Goal: Transaction & Acquisition: Obtain resource

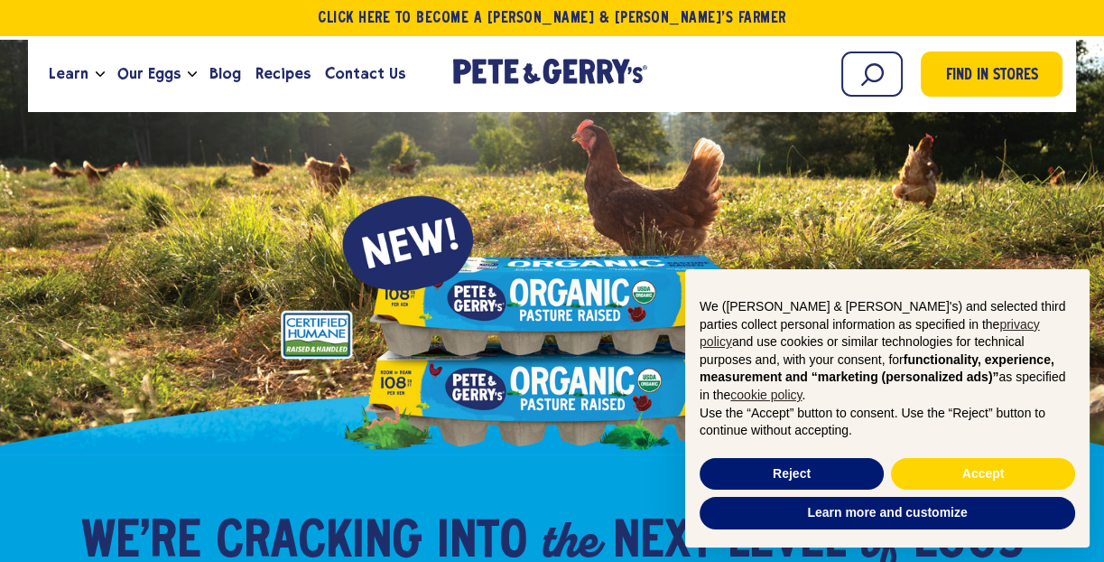
click at [0, 0] on button "Open Mobile Menu Modal Dialog" at bounding box center [0, 0] width 0 height 0
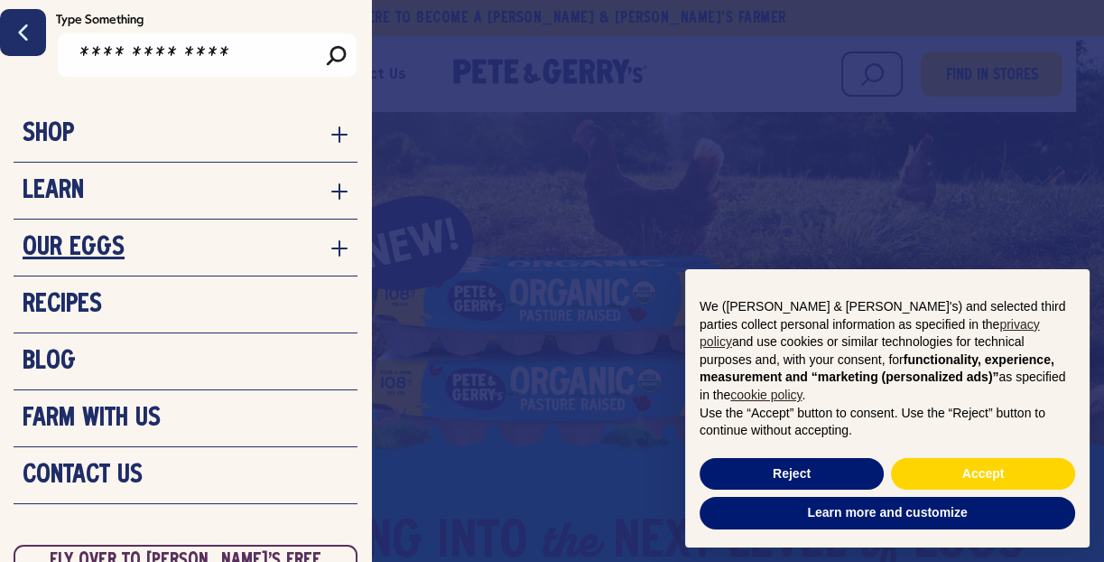
click at [119, 262] on h3 "Our Eggs" at bounding box center [74, 248] width 102 height 27
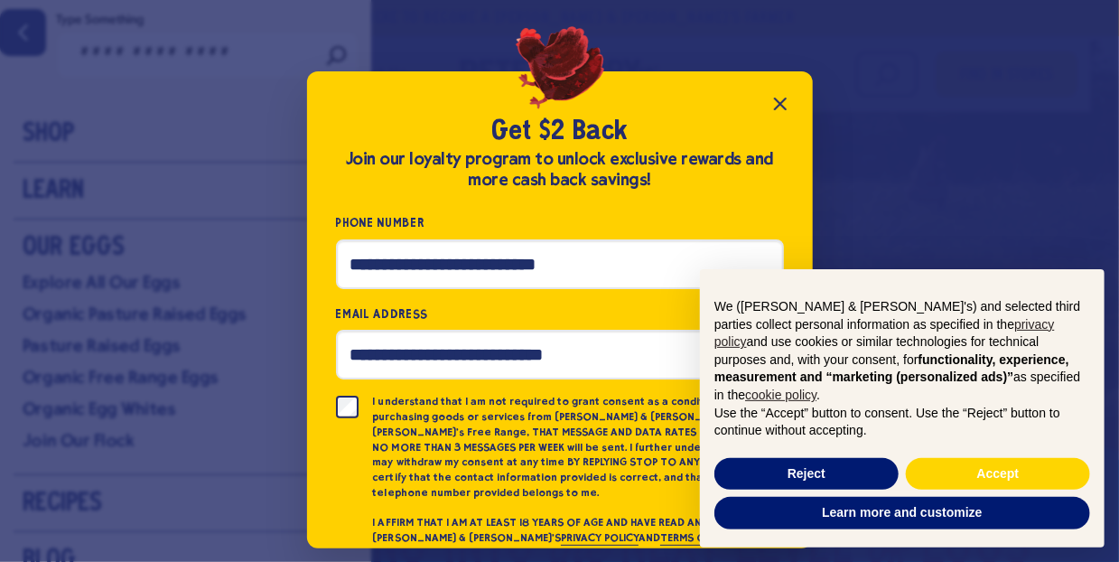
click at [144, 359] on div "Get $2 Back Join our loyalty program to unlock exclusive rewards and more cash …" at bounding box center [559, 281] width 1119 height 562
click at [791, 115] on icon "Close popup" at bounding box center [780, 104] width 22 height 22
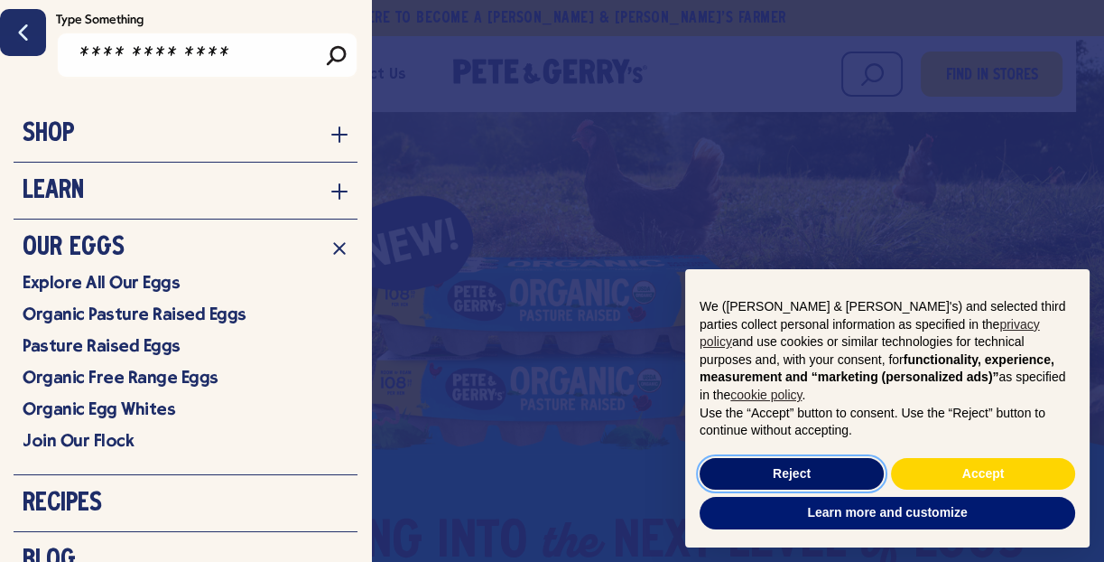
click at [837, 466] on button "Reject" at bounding box center [792, 474] width 184 height 33
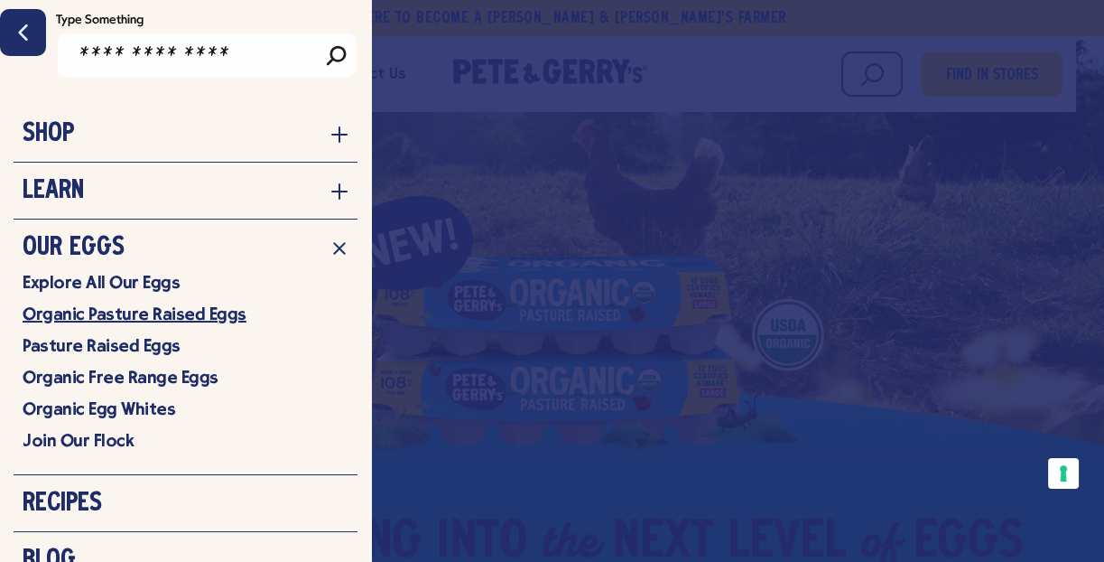
click at [213, 325] on link "Organic Pasture Raised Eggs" at bounding box center [186, 313] width 326 height 23
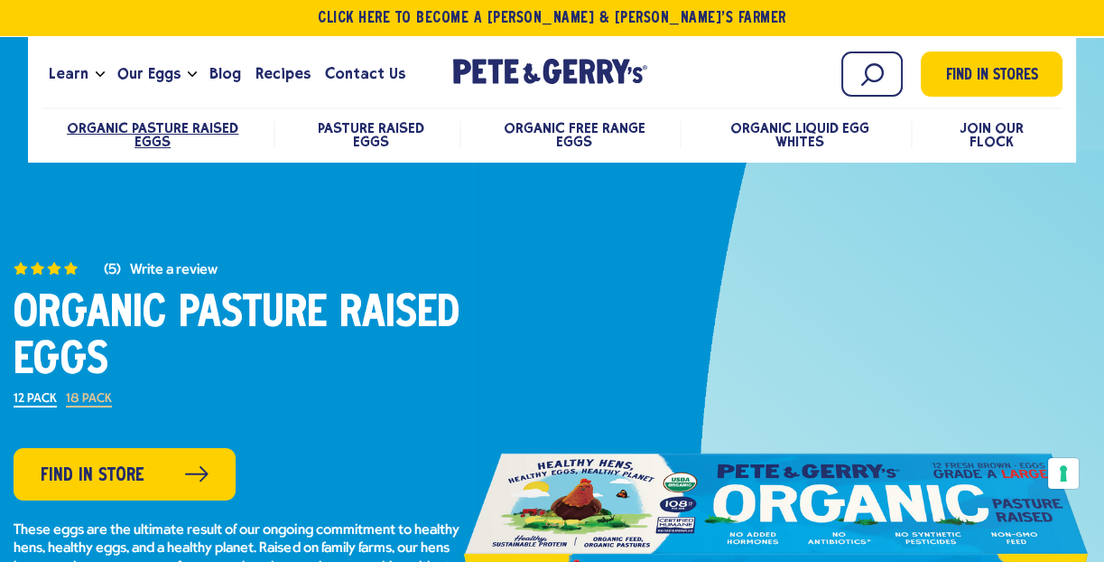
click at [0, 0] on span "Open Mobile Menu Modal Dialog" at bounding box center [0, 0] width 0 height 0
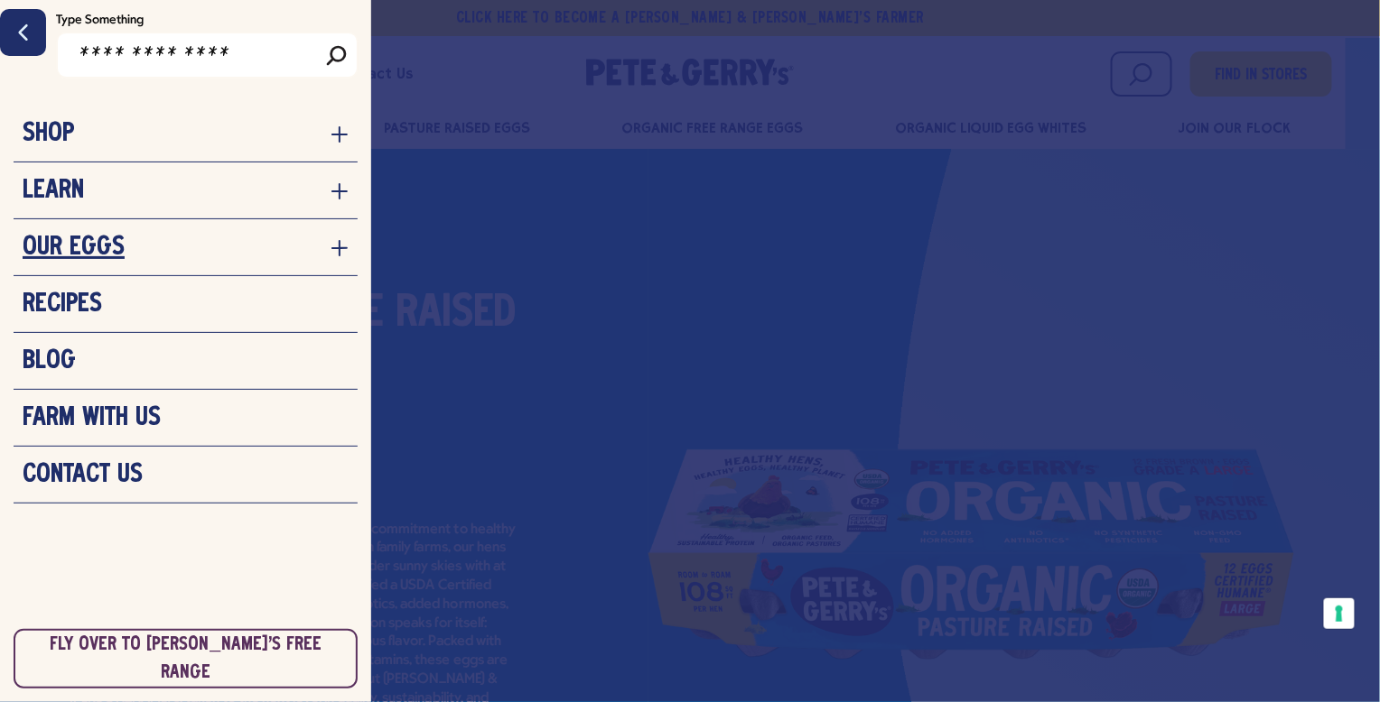
click at [348, 256] on icon "navigation menu for the site" at bounding box center [339, 248] width 16 height 16
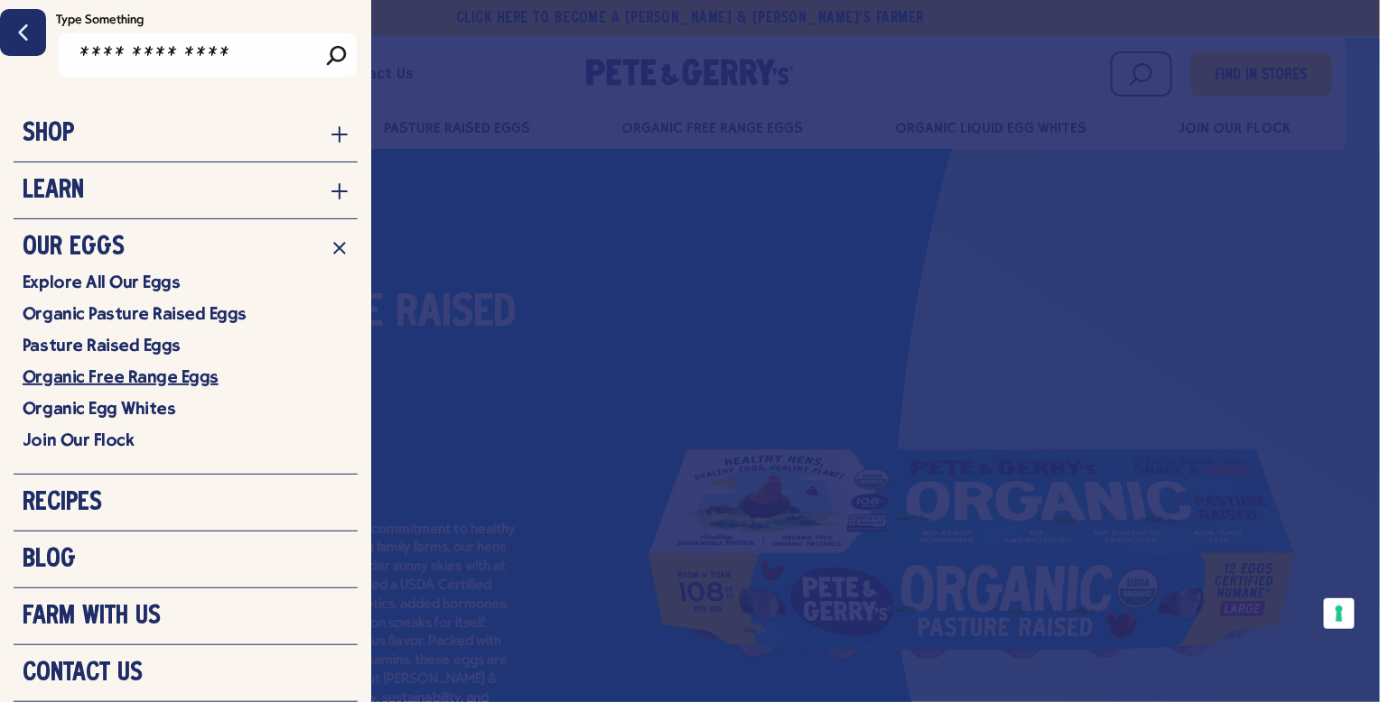
click at [214, 388] on link "Organic Free Range Eggs" at bounding box center [186, 377] width 326 height 23
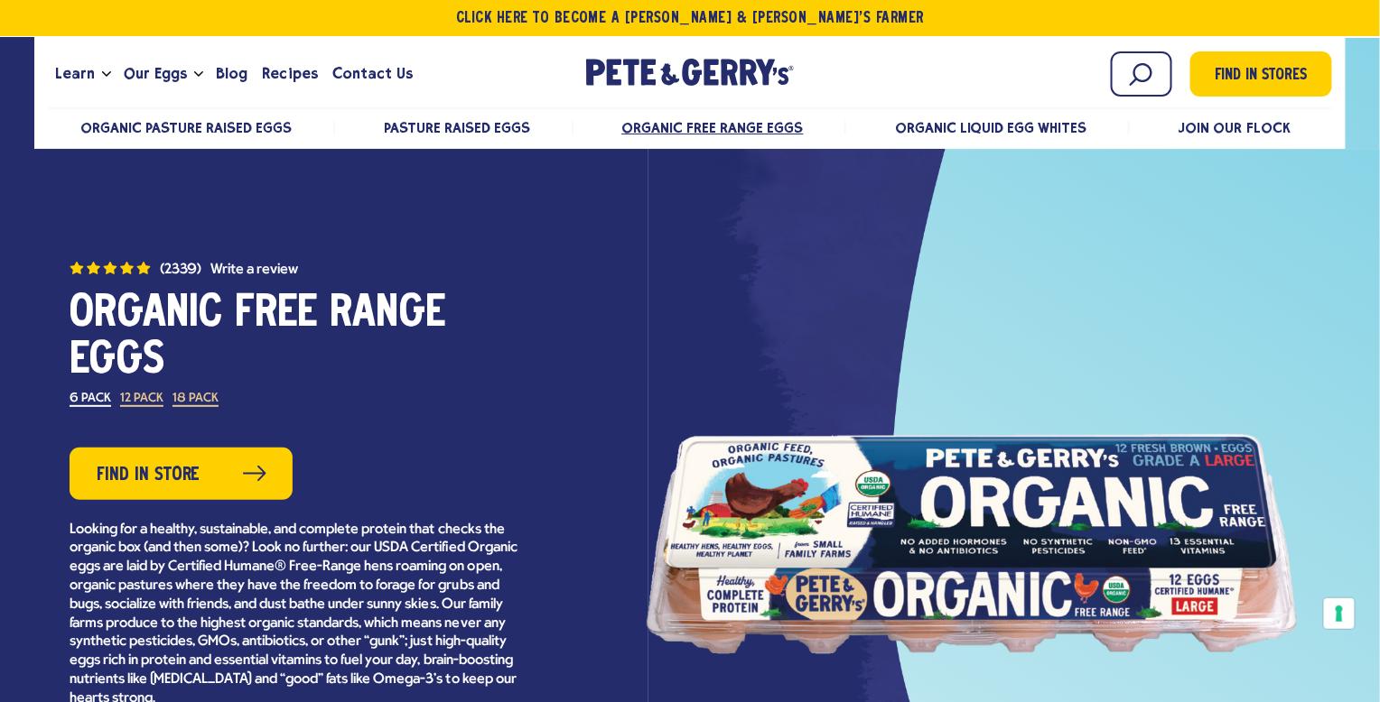
scroll to position [225, 0]
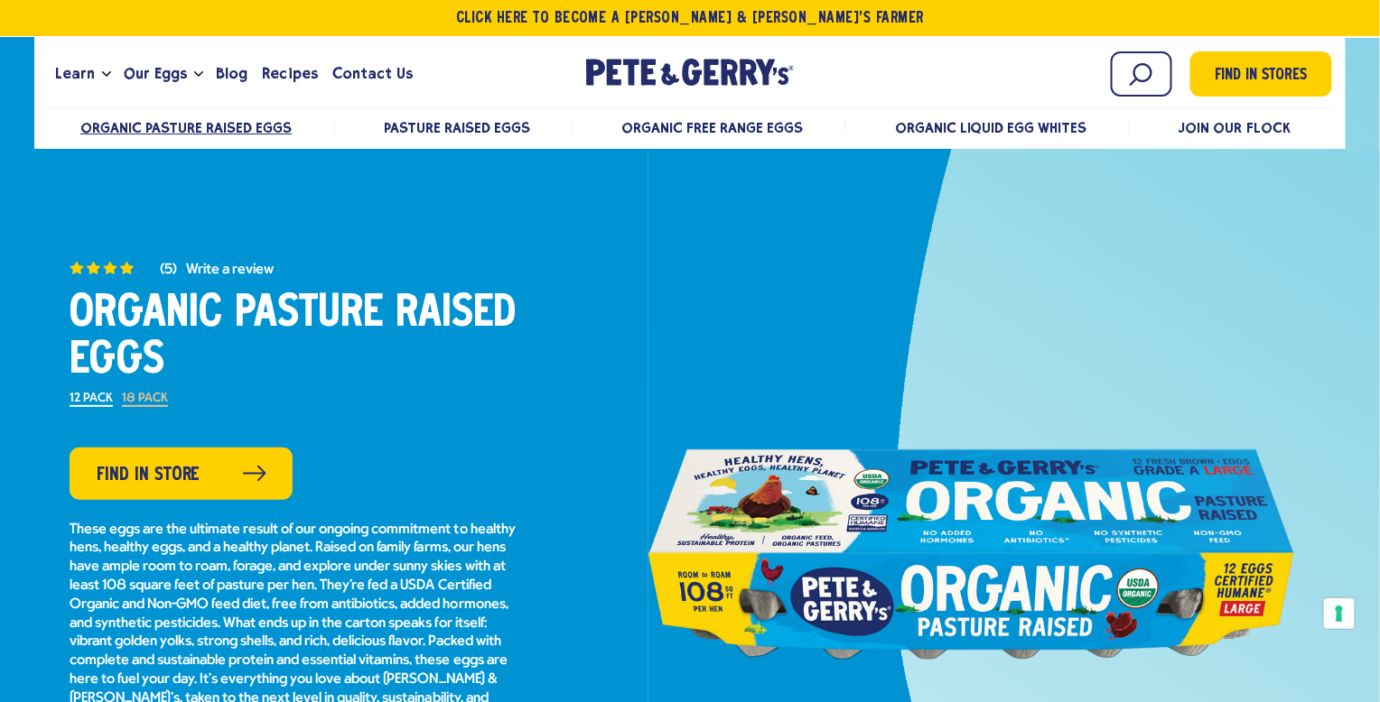
drag, startPoint x: 22, startPoint y: 322, endPoint x: 290, endPoint y: 367, distance: 271.9
click at [301, 380] on h1 "Organic Pasture Raised Eggs" at bounding box center [295, 338] width 451 height 94
copy h1 "Organic Pasture Raised Eggs"
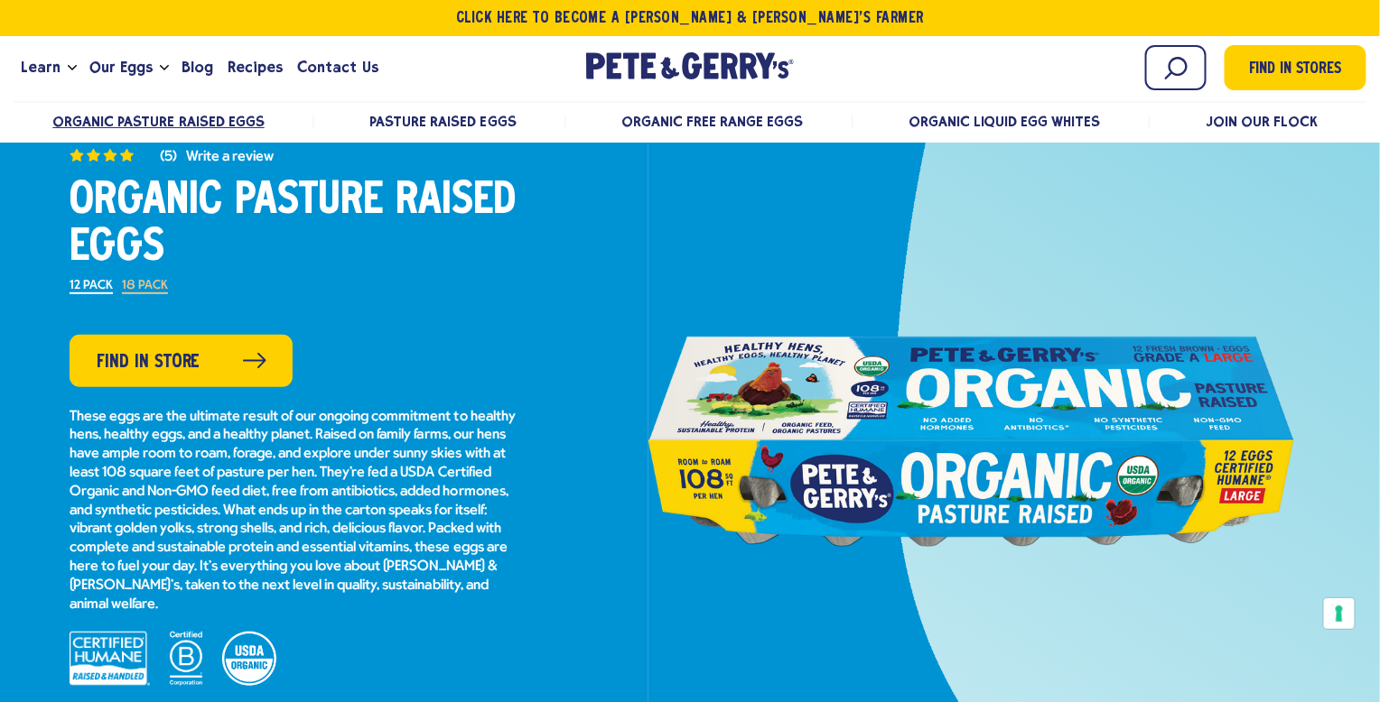
scroll to position [225, 0]
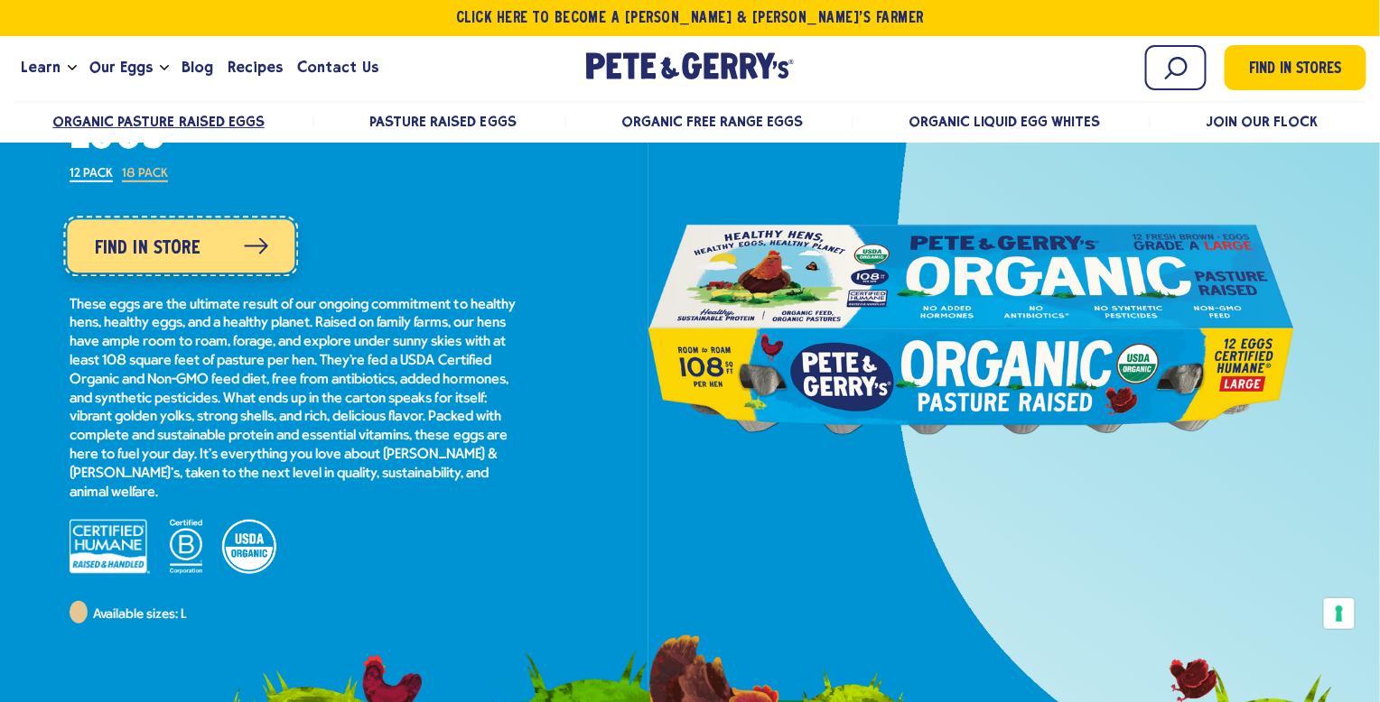
click at [142, 263] on span "Find in Store" at bounding box center [148, 248] width 106 height 29
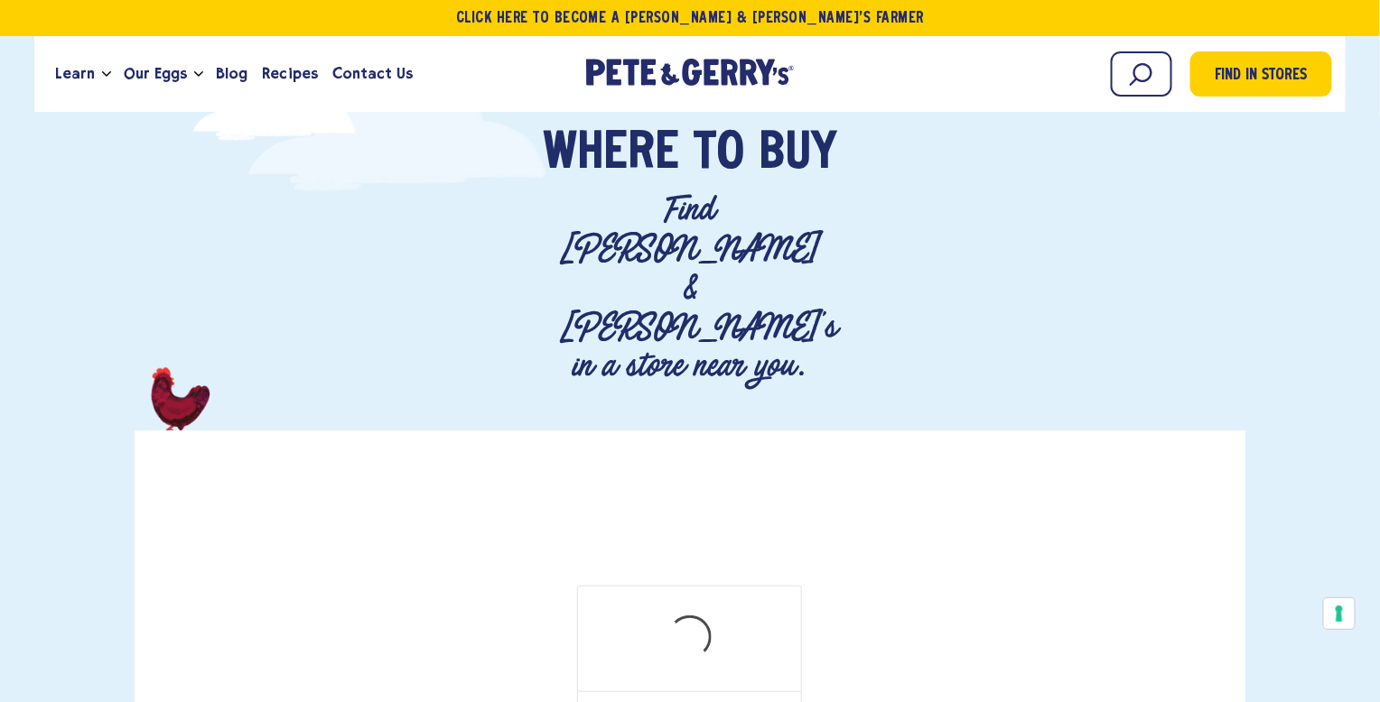
scroll to position [225, 0]
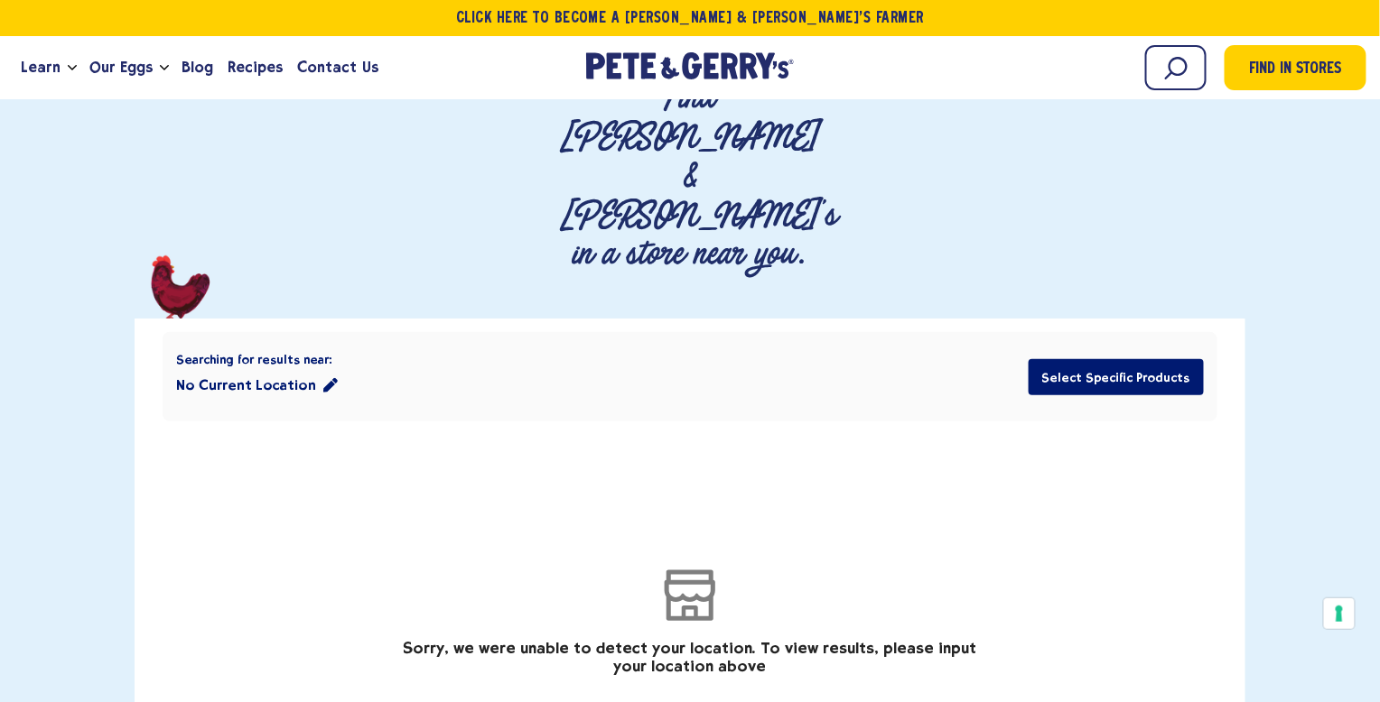
drag, startPoint x: 1100, startPoint y: 270, endPoint x: 1109, endPoint y: 423, distance: 153.8
click at [1109, 423] on div "Searching for results near: No Current Location Select Specific Products Sorry,…" at bounding box center [690, 562] width 1055 height 487
click at [277, 367] on button "No Current Location" at bounding box center [257, 385] width 162 height 36
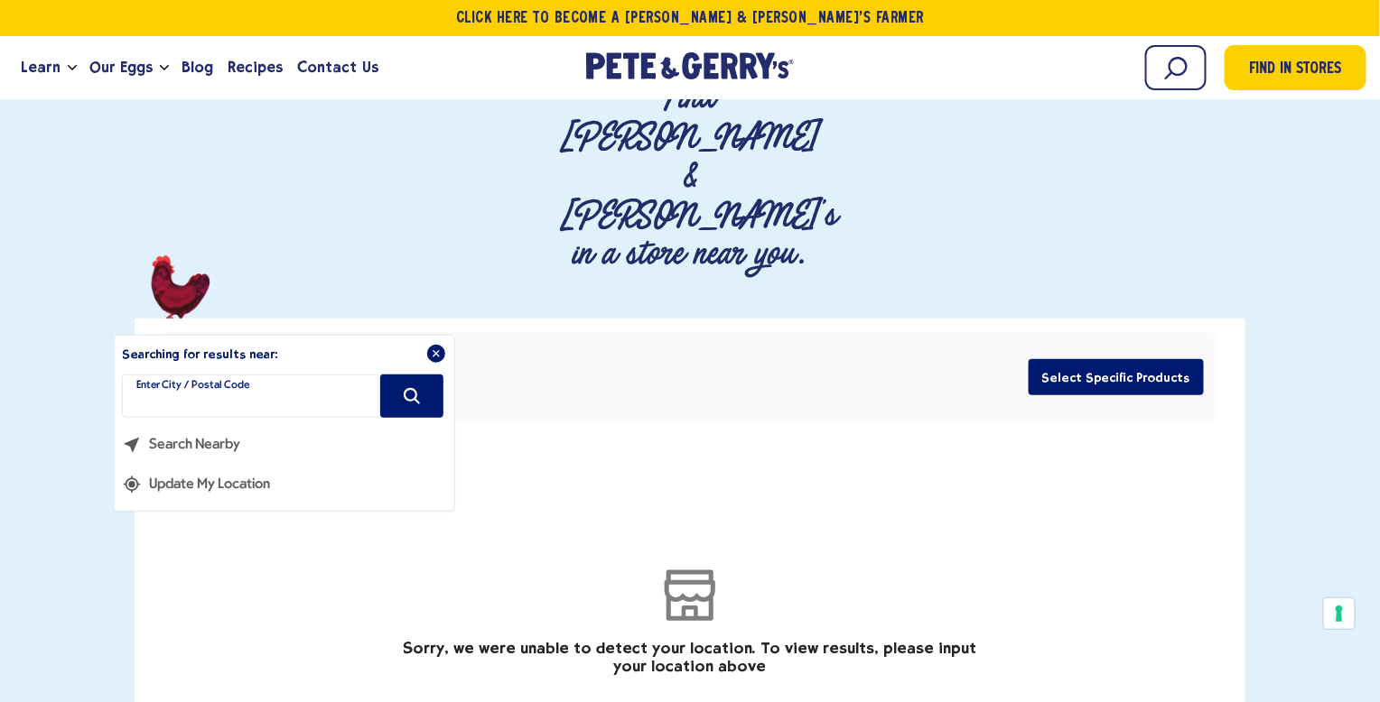
click at [226, 418] on button "Search Nearby" at bounding box center [189, 438] width 135 height 40
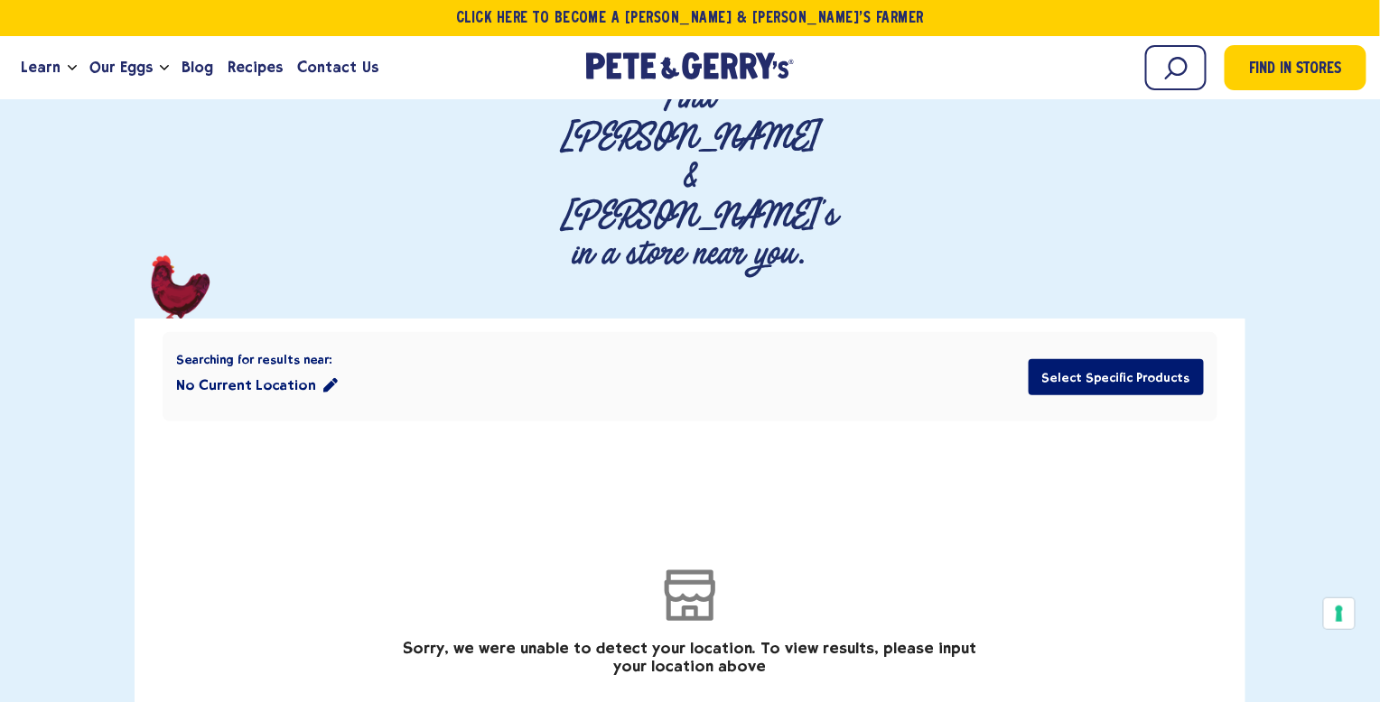
click at [317, 367] on button "No Current Location" at bounding box center [257, 385] width 162 height 36
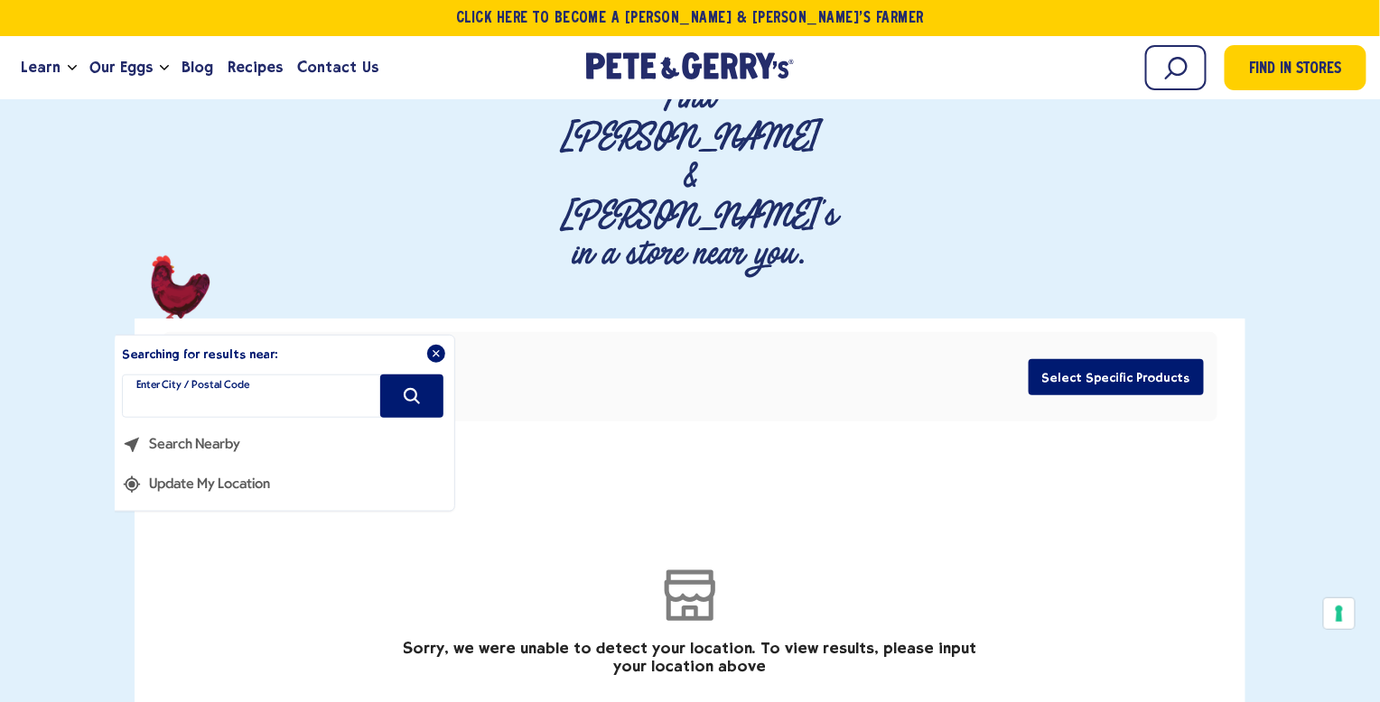
click at [249, 378] on label "Enter City / Postal Code" at bounding box center [192, 385] width 113 height 14
click at [320, 375] on input "filter" at bounding box center [282, 396] width 321 height 43
type input "*****"
click at [435, 375] on button "Search" at bounding box center [411, 396] width 63 height 43
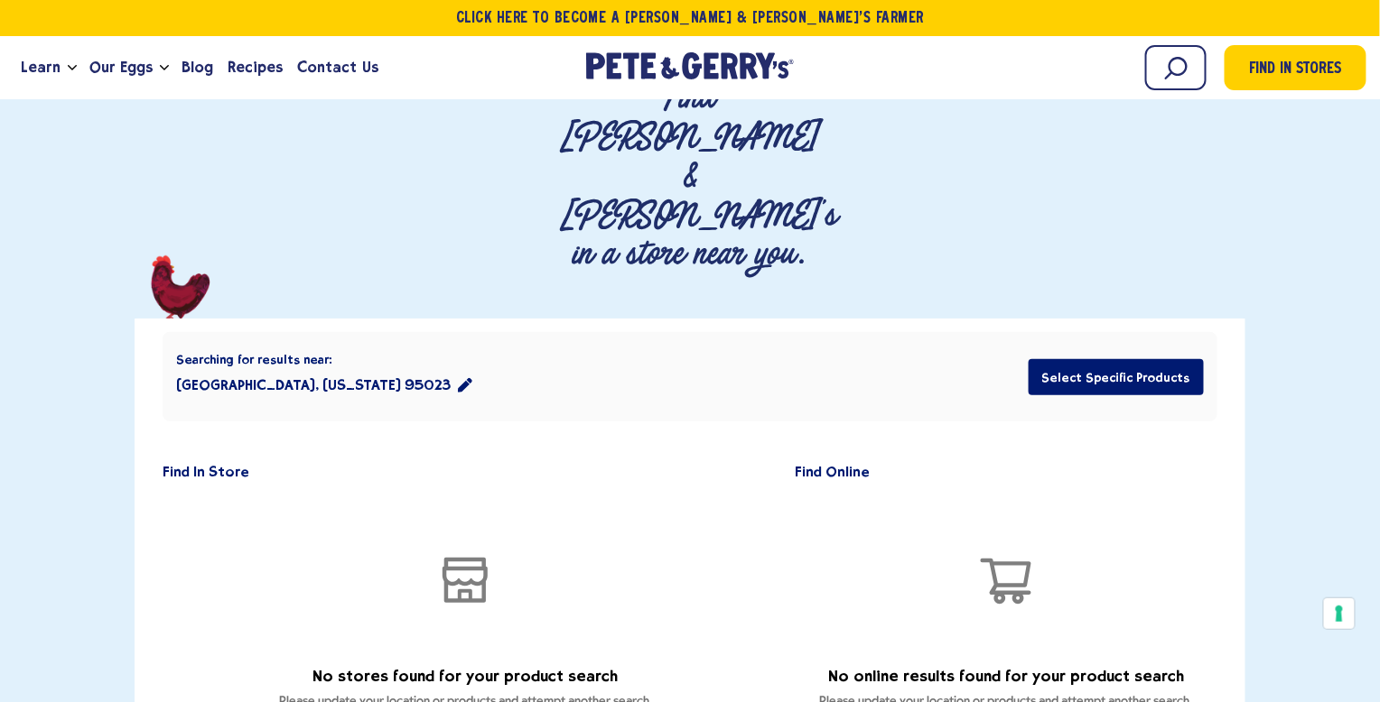
click at [330, 367] on button "Hollister, California 95023" at bounding box center [324, 385] width 296 height 36
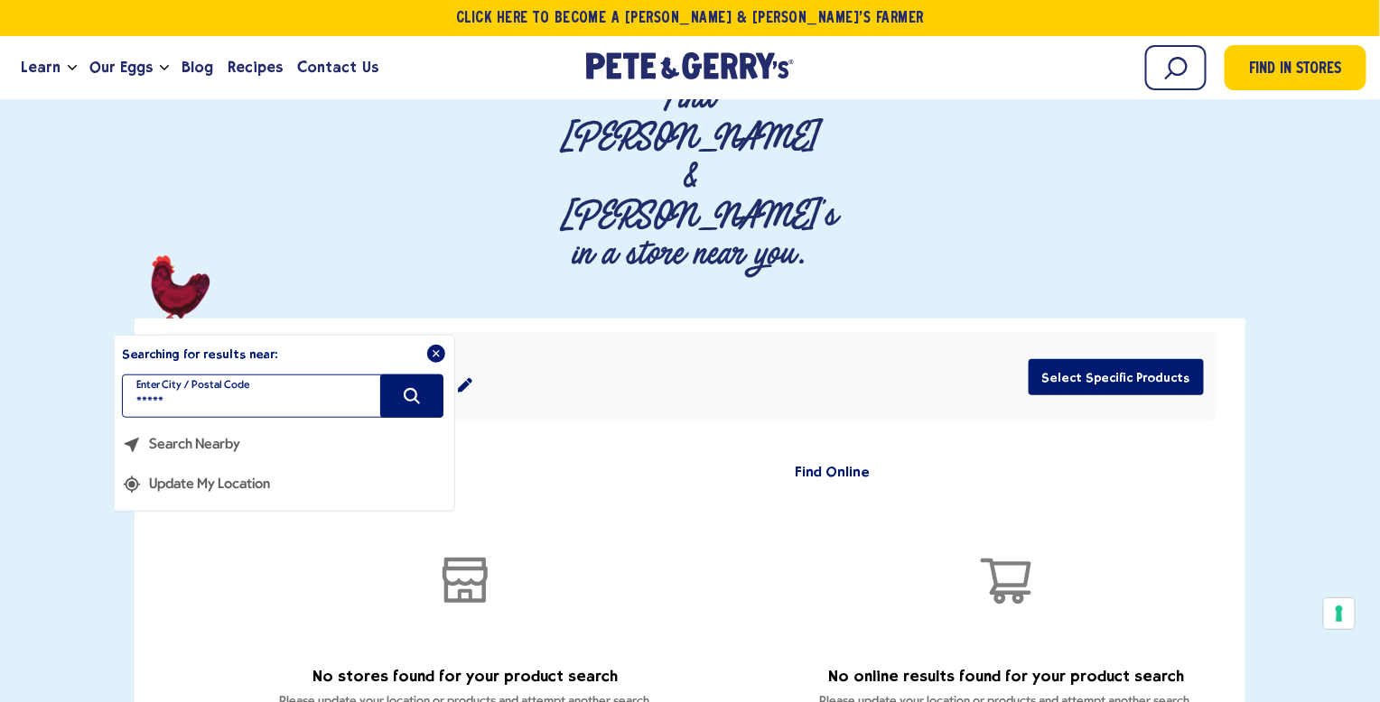
click at [261, 375] on input "*****" at bounding box center [282, 396] width 321 height 43
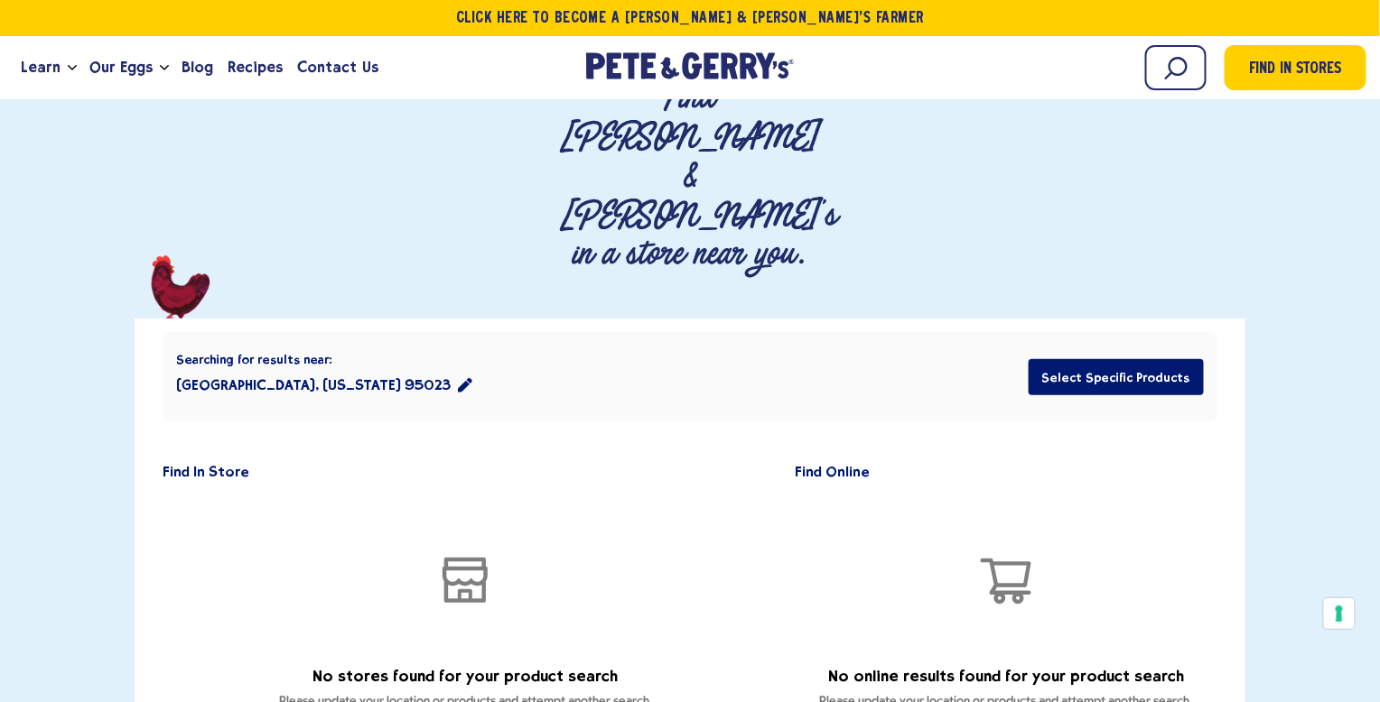
type input "*****"
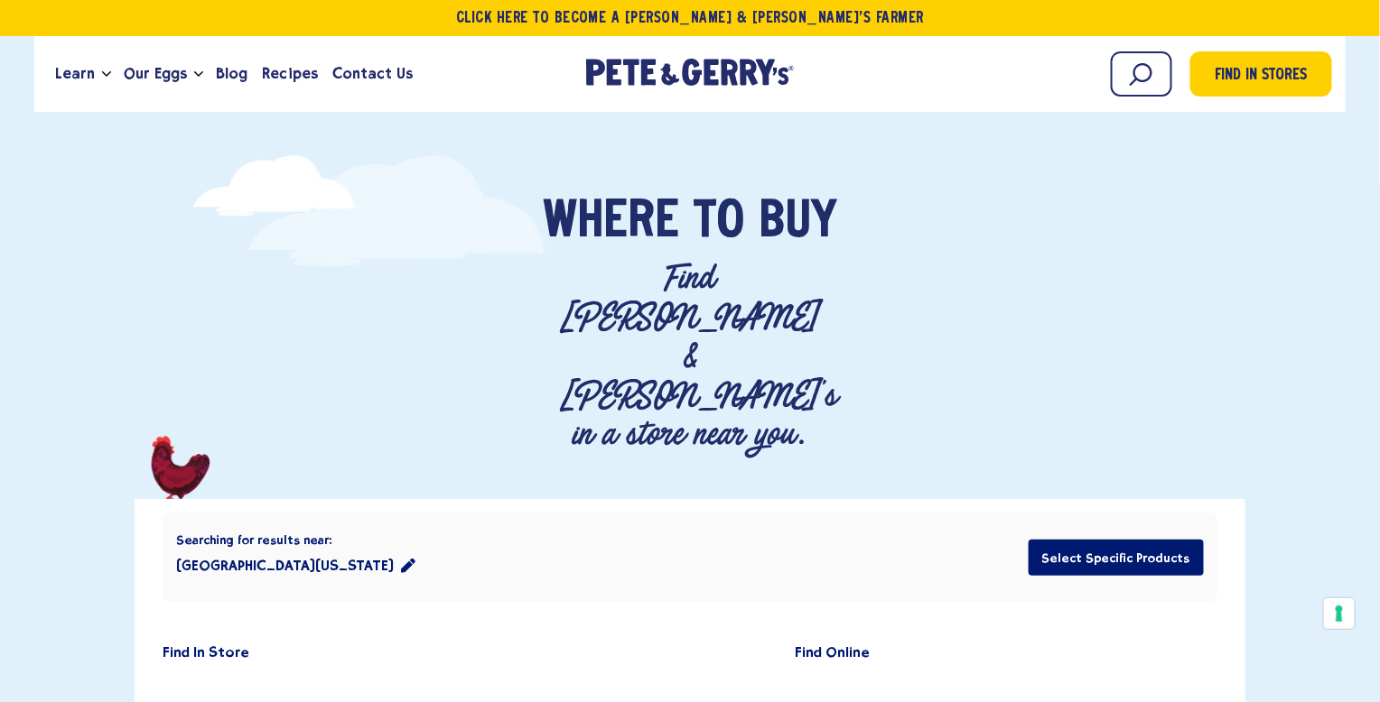
scroll to position [0, 0]
